Goal: Transaction & Acquisition: Purchase product/service

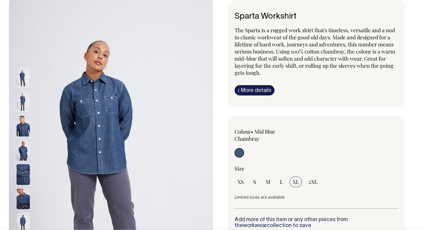
scroll to position [42, 0]
click at [270, 178] on span "M" at bounding box center [268, 181] width 5 height 7
click at [270, 176] on input "M" at bounding box center [268, 181] width 11 height 11
radio input "true"
select select "M"
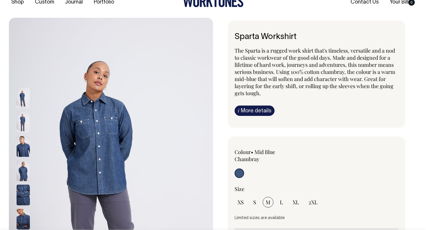
scroll to position [22, 0]
click at [24, 176] on img at bounding box center [23, 171] width 13 height 21
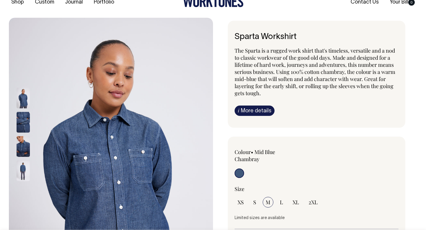
click at [28, 141] on img at bounding box center [23, 146] width 13 height 21
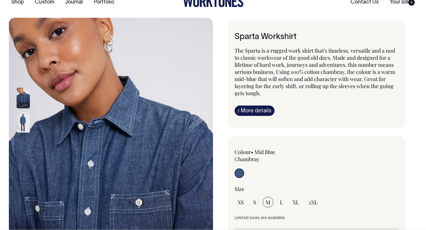
click at [242, 106] on link "i More details" at bounding box center [255, 111] width 40 height 10
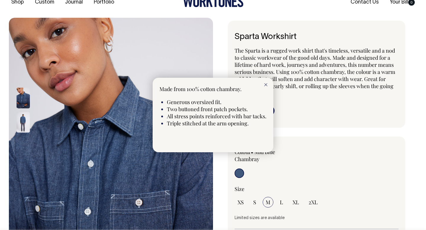
click at [265, 83] on div at bounding box center [265, 84] width 15 height 13
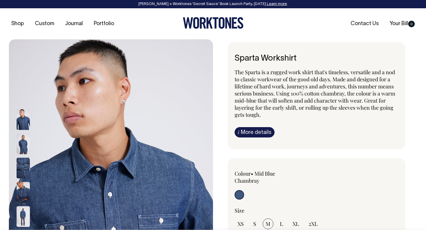
scroll to position [0, 0]
click at [25, 144] on img at bounding box center [23, 144] width 13 height 21
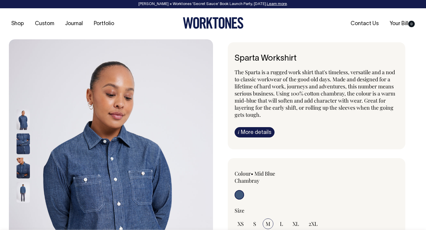
click at [25, 123] on img at bounding box center [23, 120] width 13 height 21
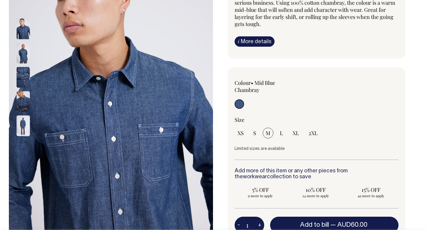
click at [22, 131] on img at bounding box center [23, 126] width 13 height 21
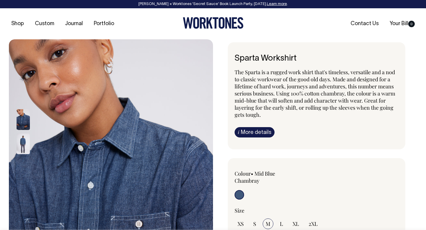
click at [17, 126] on img at bounding box center [23, 120] width 13 height 21
click at [22, 136] on img at bounding box center [23, 144] width 13 height 21
